Goal: Navigation & Orientation: Go to known website

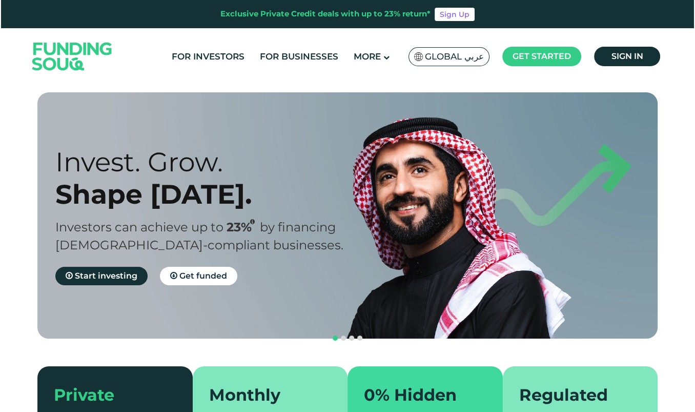
scroll to position [2, 0]
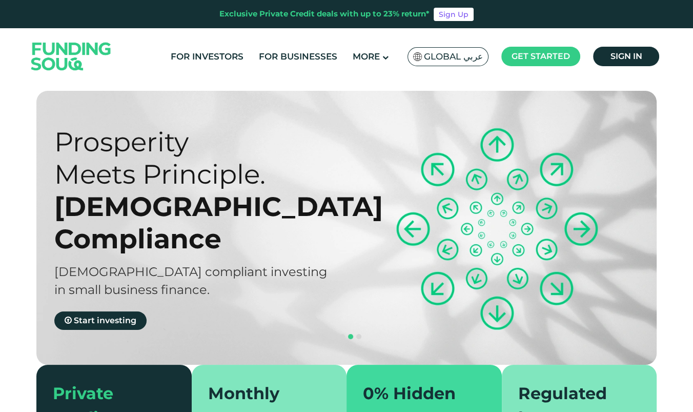
click at [429, 58] on span "Global عربي" at bounding box center [453, 57] width 59 height 12
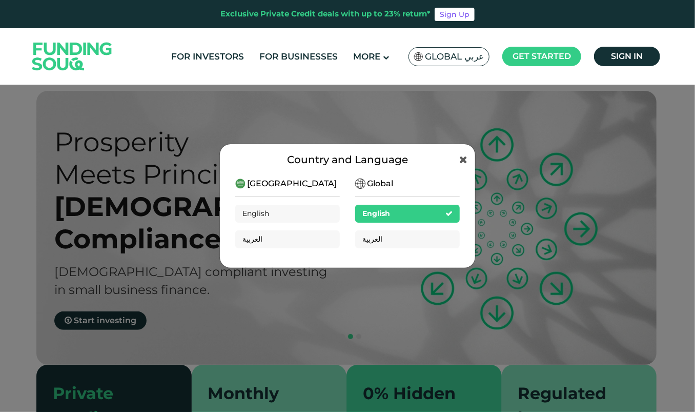
click at [392, 211] on div "English" at bounding box center [407, 214] width 105 height 18
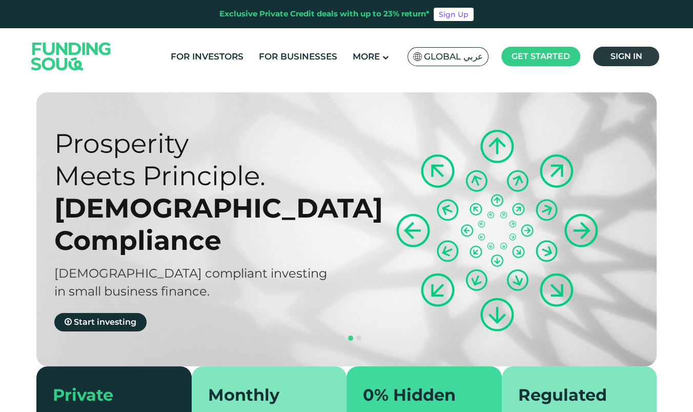
click at [614, 66] on link "Sign in" at bounding box center [626, 56] width 66 height 19
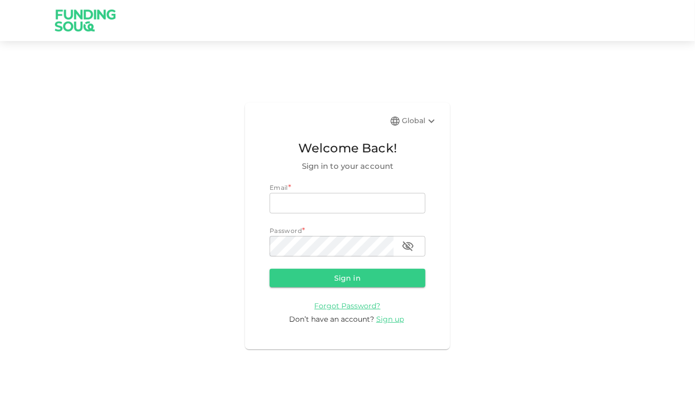
click at [419, 125] on div "Global" at bounding box center [420, 121] width 36 height 12
click at [431, 124] on icon at bounding box center [432, 121] width 12 height 12
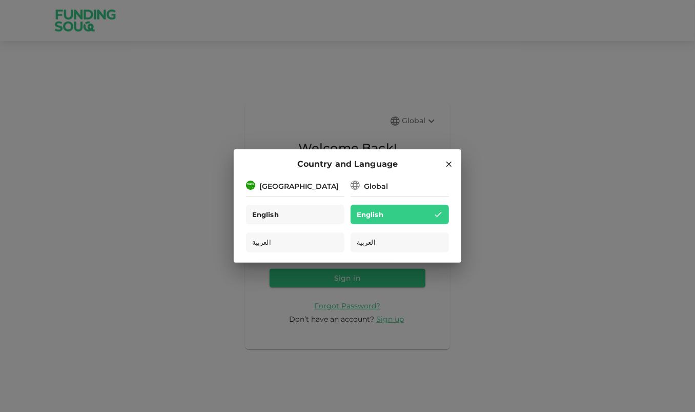
click at [322, 205] on div "English" at bounding box center [295, 215] width 98 height 20
